Goal: Communication & Community: Answer question/provide support

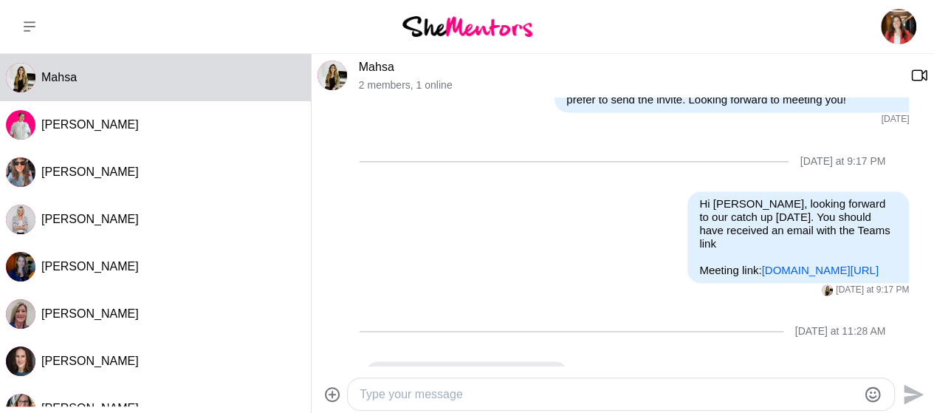
scroll to position [1084, 0]
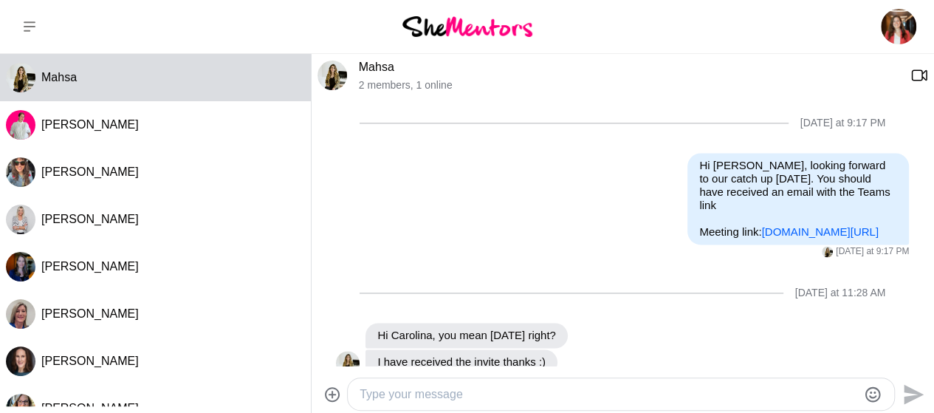
click at [407, 395] on textarea "Type your message" at bounding box center [609, 395] width 498 height 18
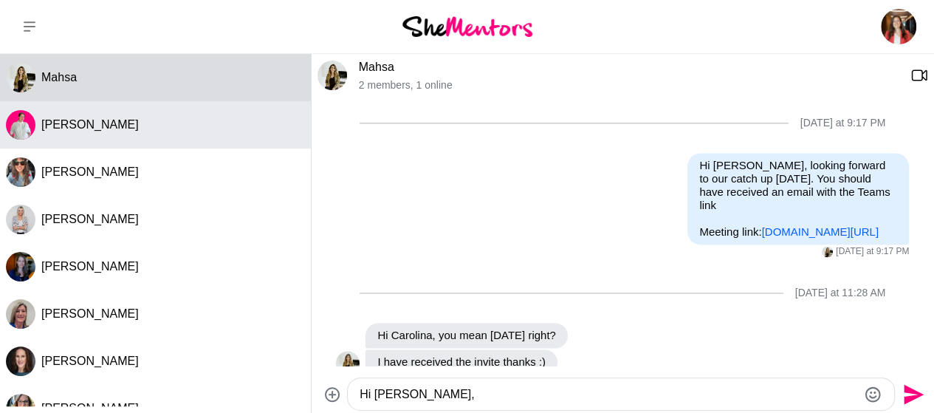
type textarea "Hi [PERSON_NAME],"
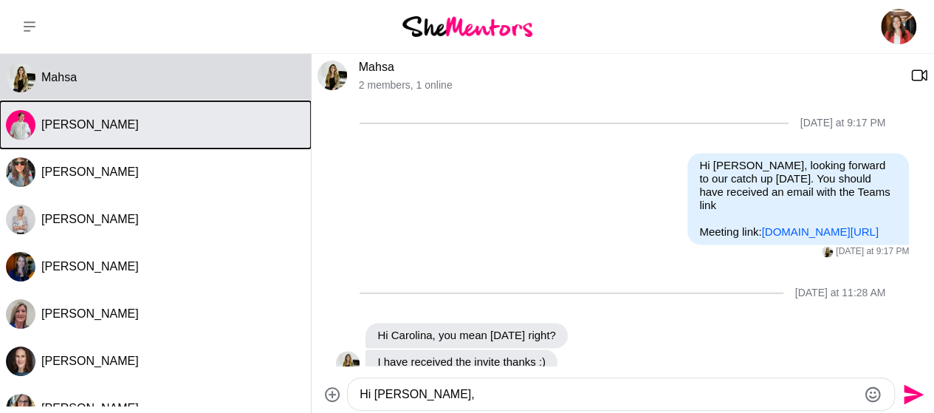
click at [132, 126] on div "[PERSON_NAME]" at bounding box center [173, 124] width 264 height 15
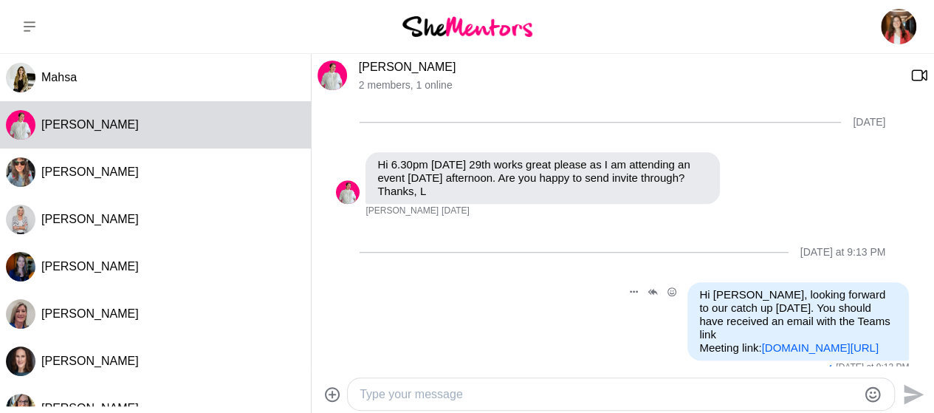
scroll to position [594, 0]
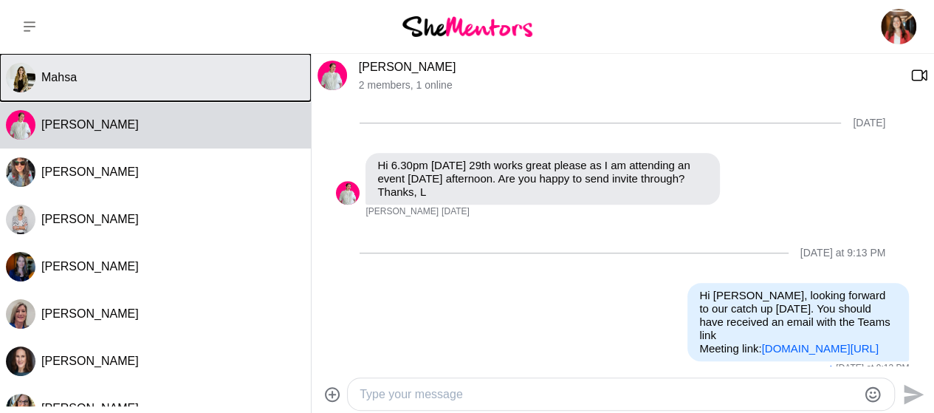
click at [86, 81] on div "Mahsa" at bounding box center [173, 77] width 264 height 15
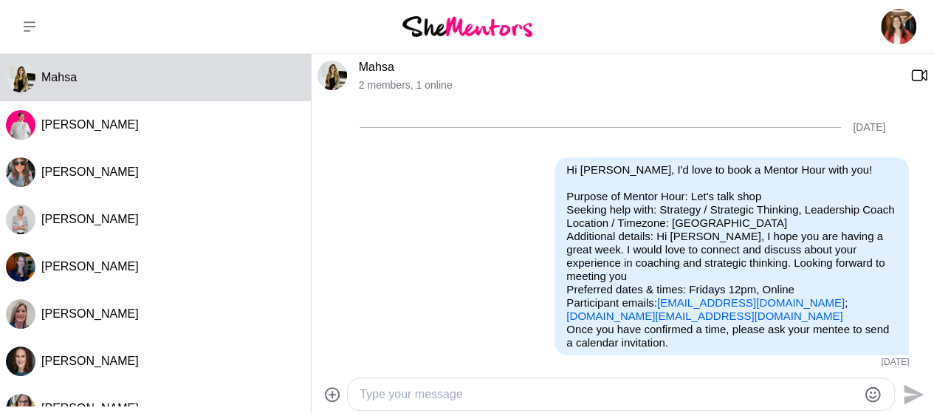
scroll to position [1050, 0]
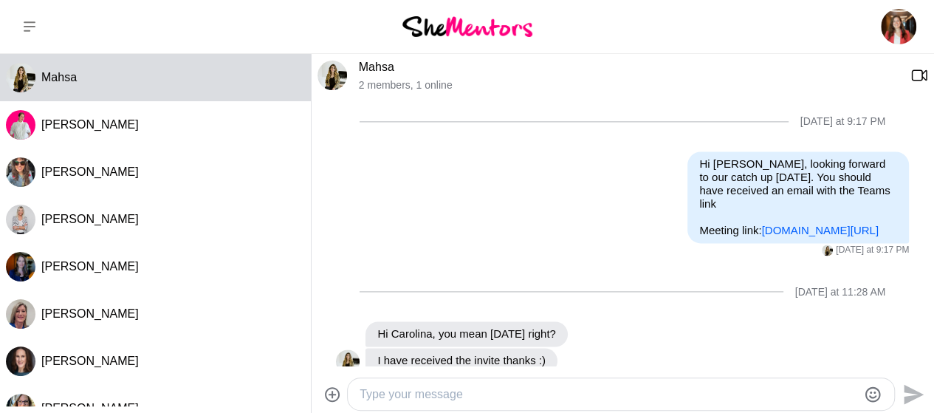
click at [387, 401] on textarea "Type your message" at bounding box center [609, 395] width 498 height 18
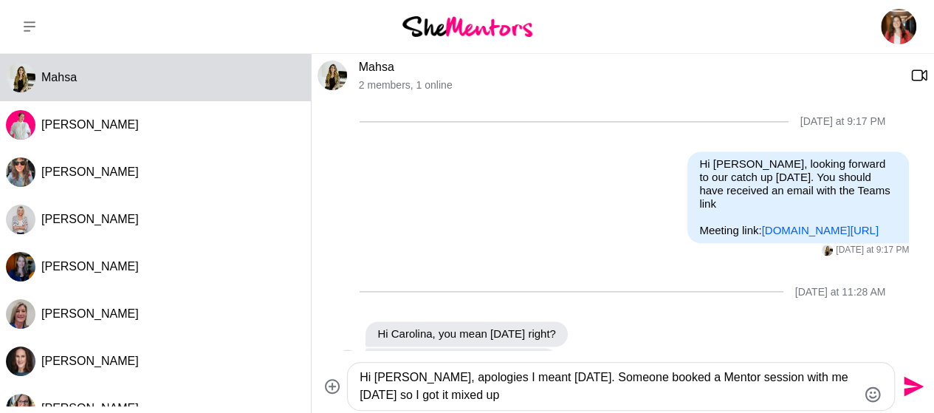
drag, startPoint x: 446, startPoint y: 398, endPoint x: 341, endPoint y: 401, distance: 104.9
click at [341, 401] on div "Hi [PERSON_NAME], apologies I meant [DATE]. Someone booked a Mentor session wit…" at bounding box center [623, 386] width 611 height 49
click at [464, 395] on textarea "Hi [PERSON_NAME], apologies I meant [DATE]. Someone booked a Mentor session wit…" at bounding box center [609, 386] width 498 height 35
drag, startPoint x: 524, startPoint y: 401, endPoint x: 564, endPoint y: 398, distance: 40.0
click at [564, 398] on textarea "Hi [PERSON_NAME], apologies I meant [DATE]. Someone booked a Mentor session wit…" at bounding box center [609, 386] width 498 height 35
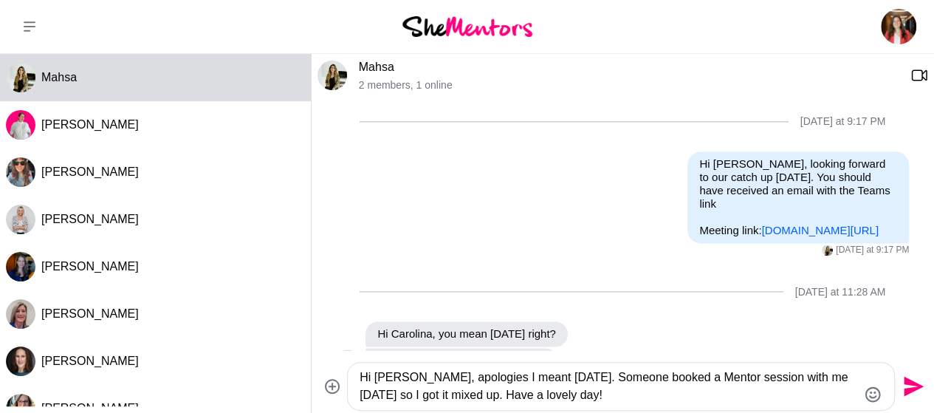
type textarea "Hi [PERSON_NAME], apologies I meant [DATE]. Someone booked a Mentor session wit…"
click at [910, 383] on icon "Send" at bounding box center [914, 387] width 20 height 20
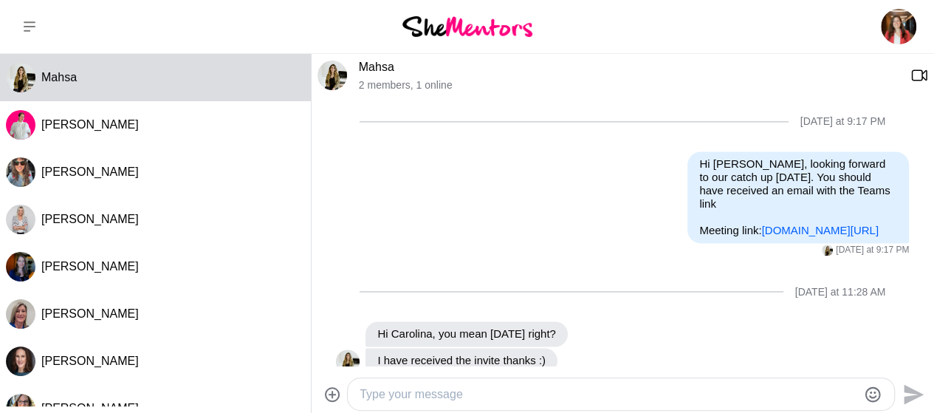
scroll to position [1107, 0]
